Goal: Task Accomplishment & Management: Complete application form

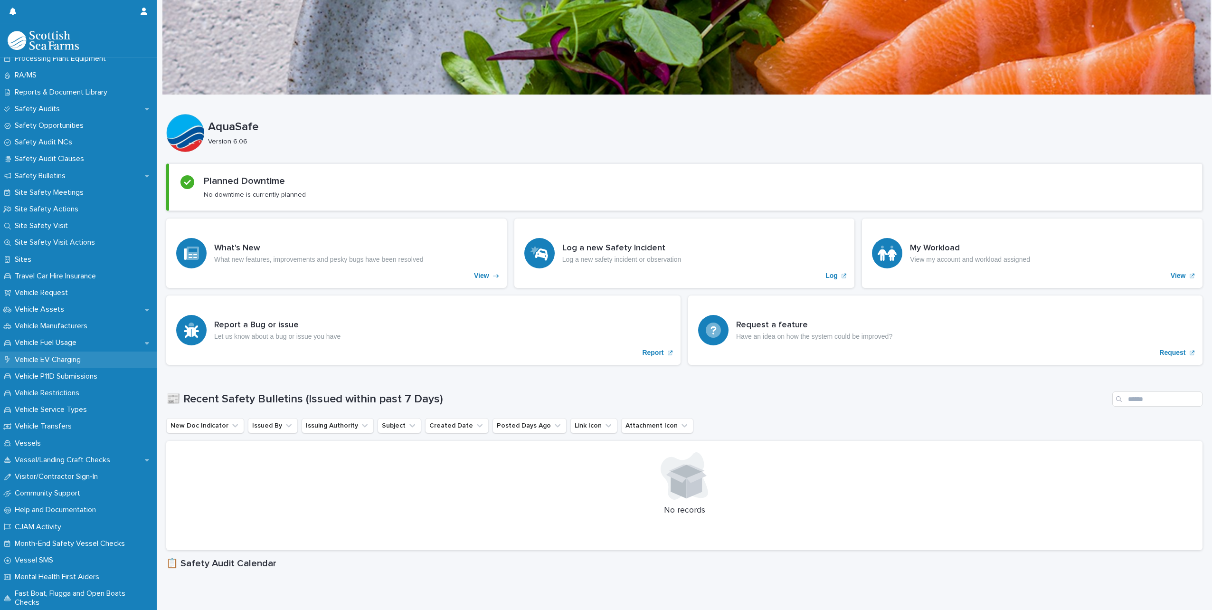
scroll to position [510, 0]
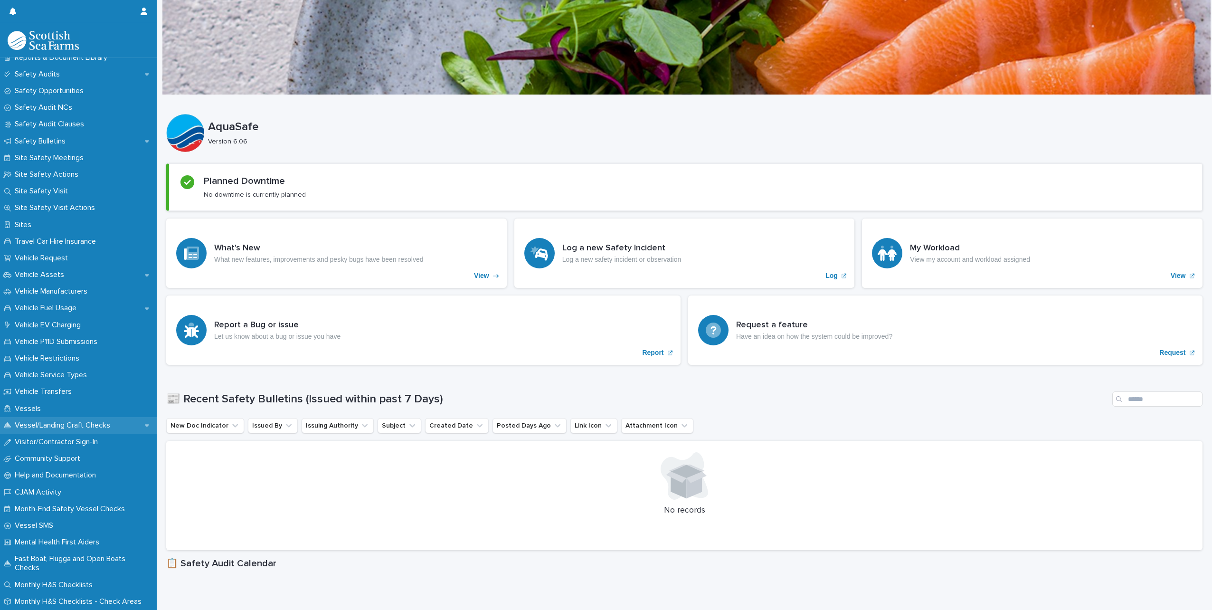
click at [98, 427] on p "Vessel/Landing Craft Checks" at bounding box center [64, 425] width 107 height 9
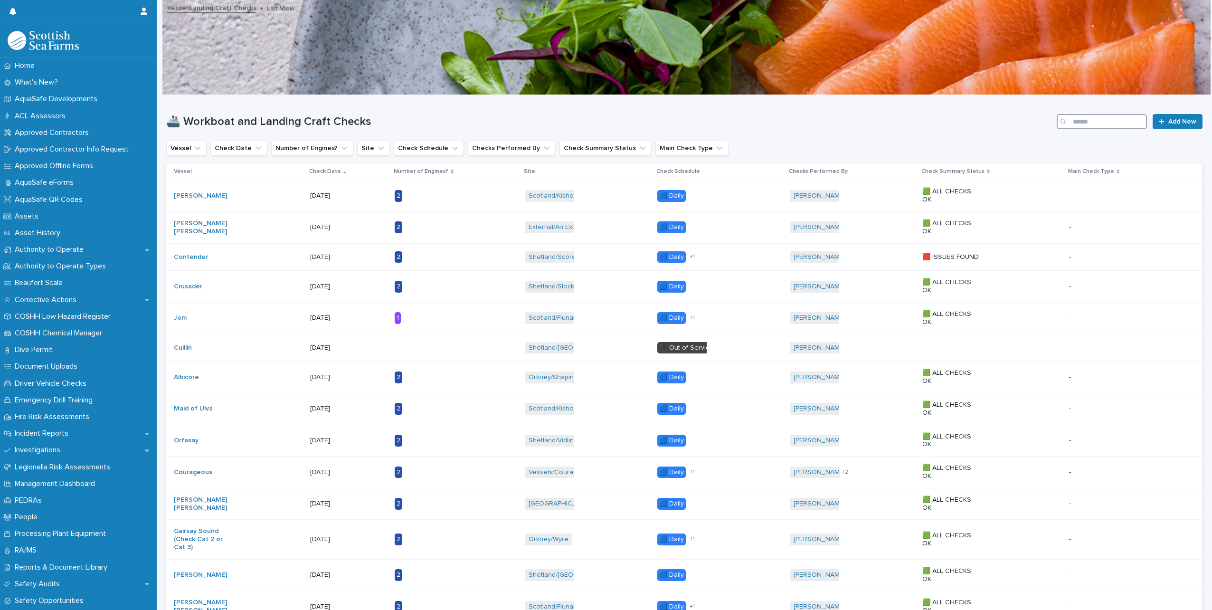
click at [1101, 119] on input "Search" at bounding box center [1102, 121] width 90 height 15
click at [1176, 123] on span "Add New" at bounding box center [1182, 121] width 28 height 7
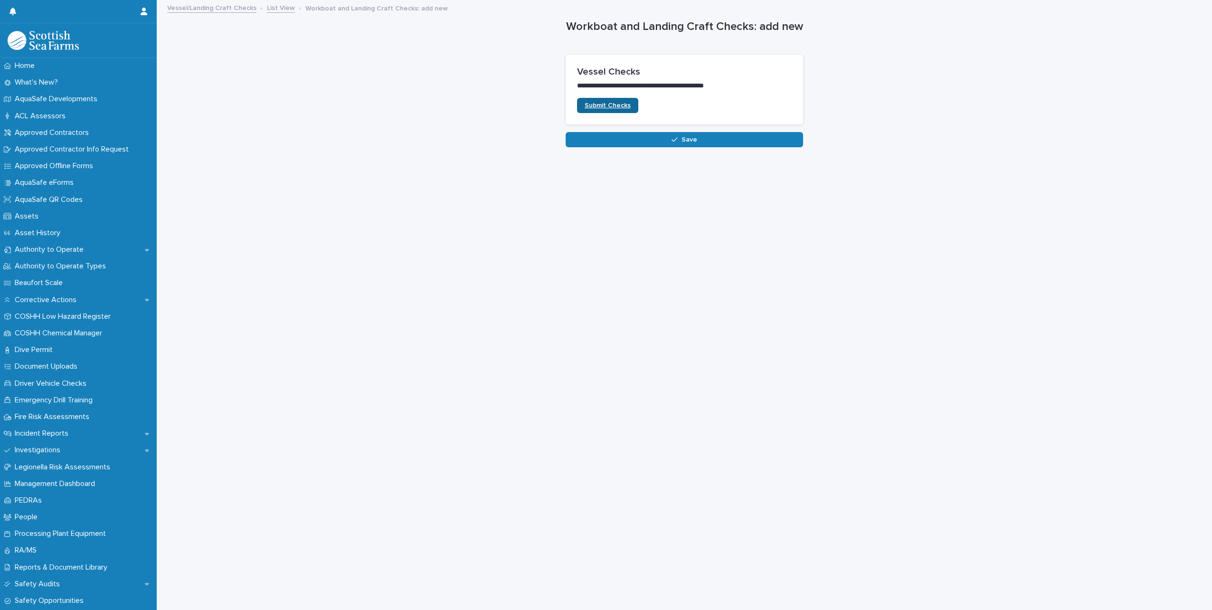
click at [613, 104] on span "Submit Checks" at bounding box center [608, 105] width 46 height 7
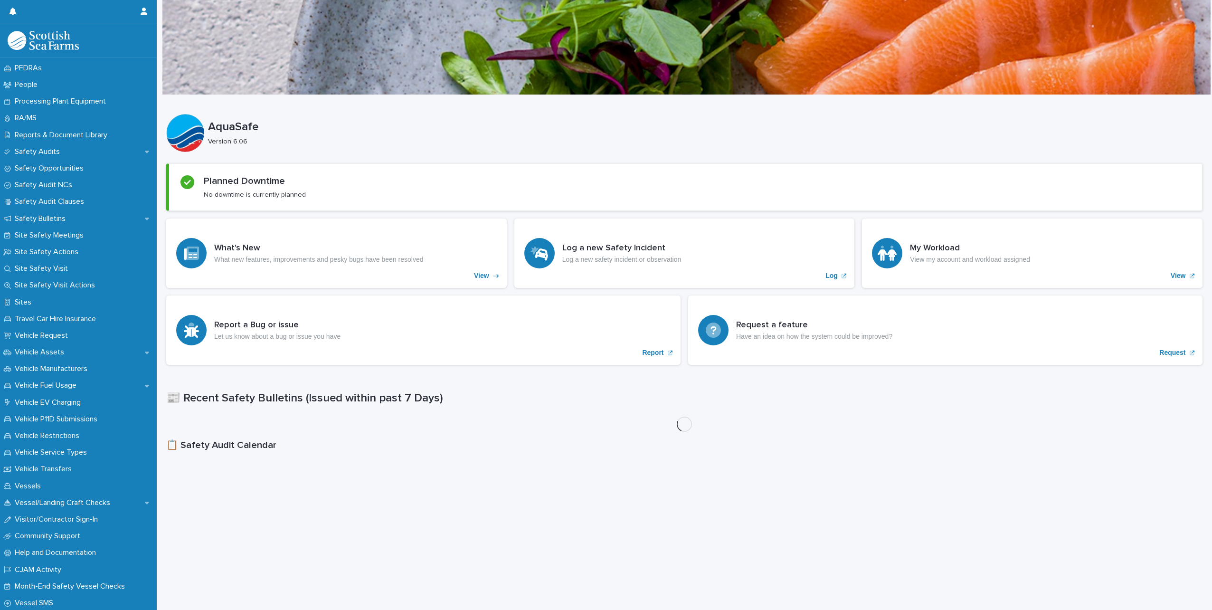
scroll to position [510, 0]
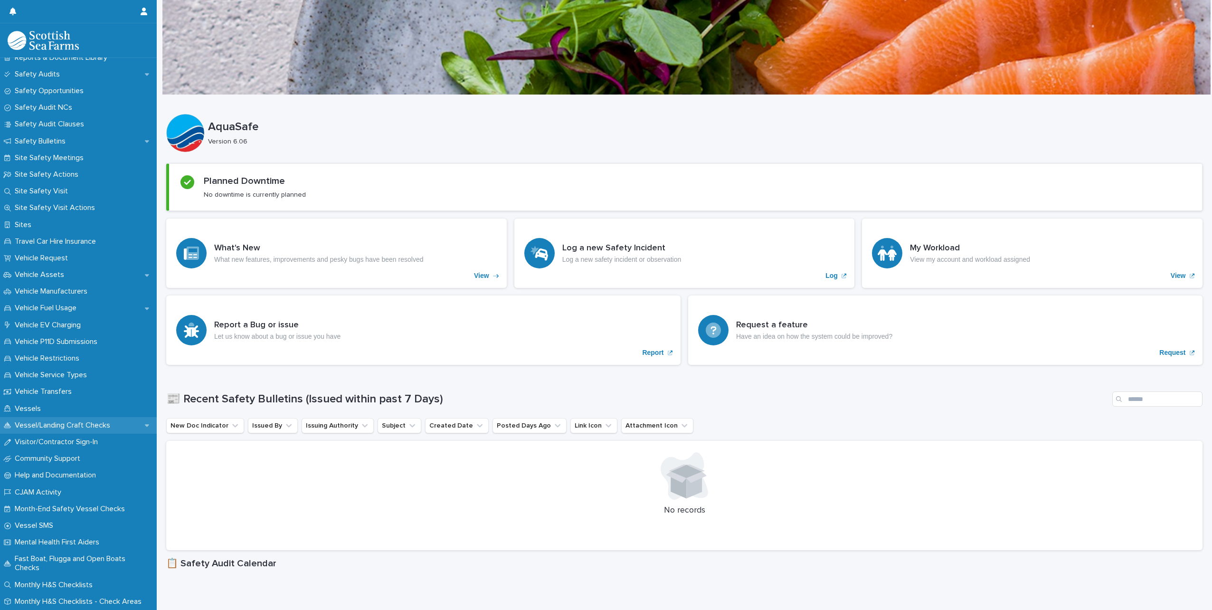
click at [86, 422] on p "Vessel/Landing Craft Checks" at bounding box center [64, 425] width 107 height 9
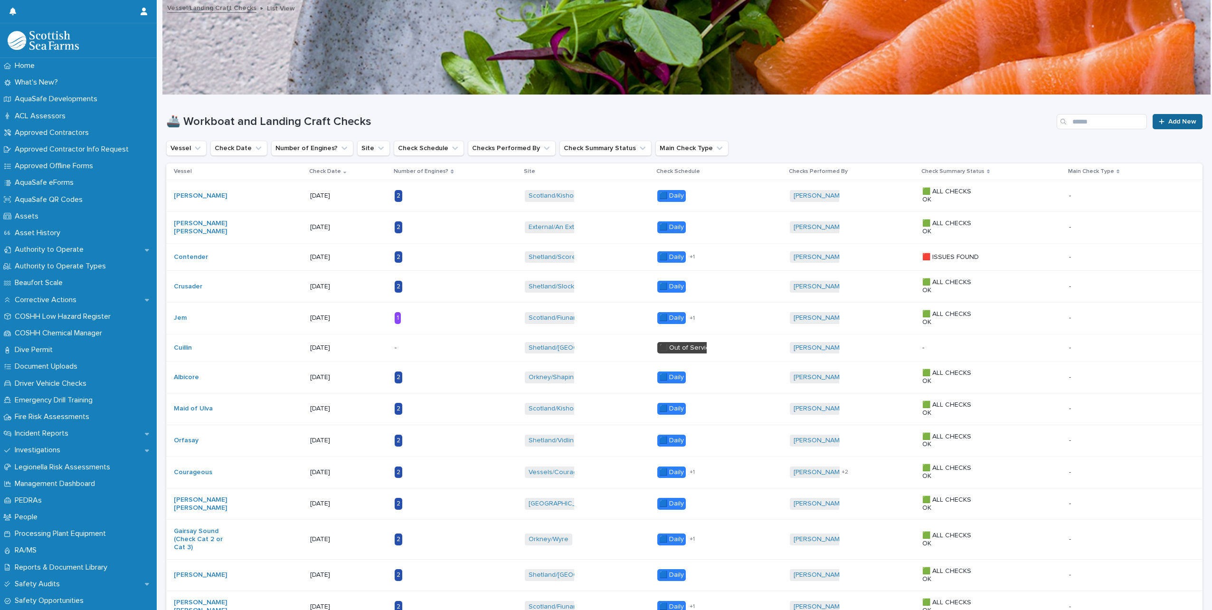
click at [1188, 124] on span "Add New" at bounding box center [1182, 121] width 28 height 7
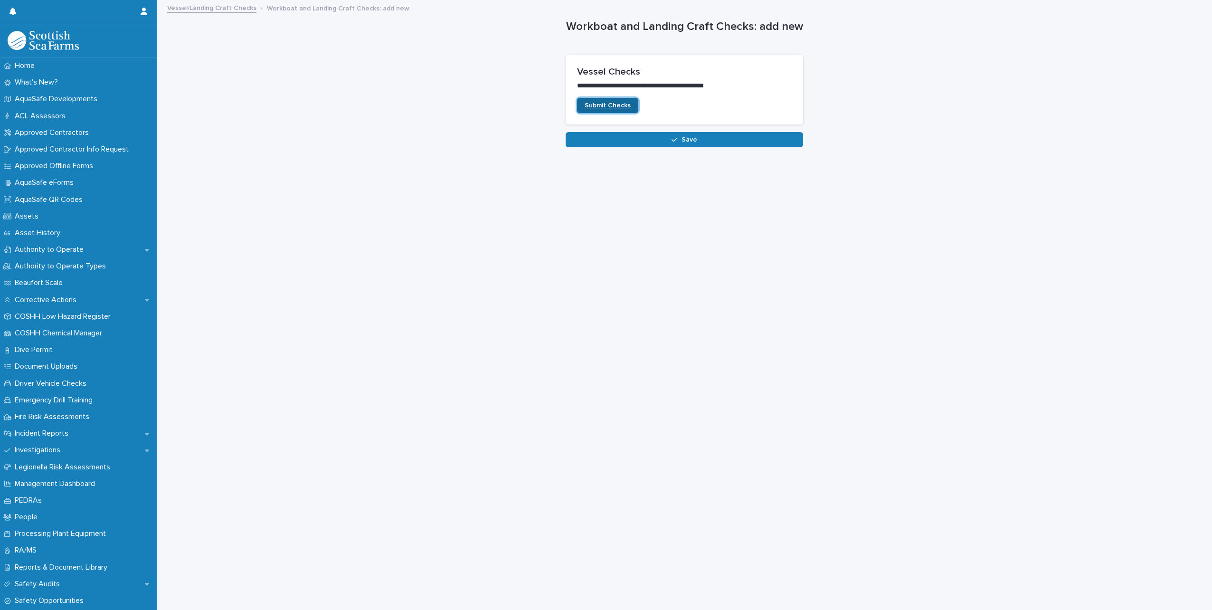
click at [603, 104] on span "Submit Checks" at bounding box center [608, 105] width 46 height 7
